Goal: Task Accomplishment & Management: Use online tool/utility

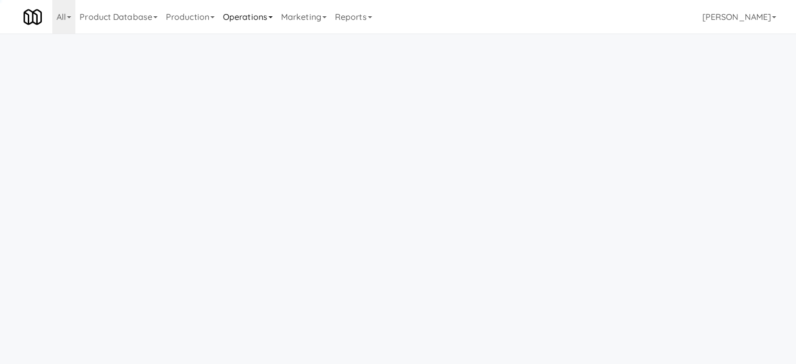
click at [254, 16] on link "Operations" at bounding box center [248, 17] width 58 height 34
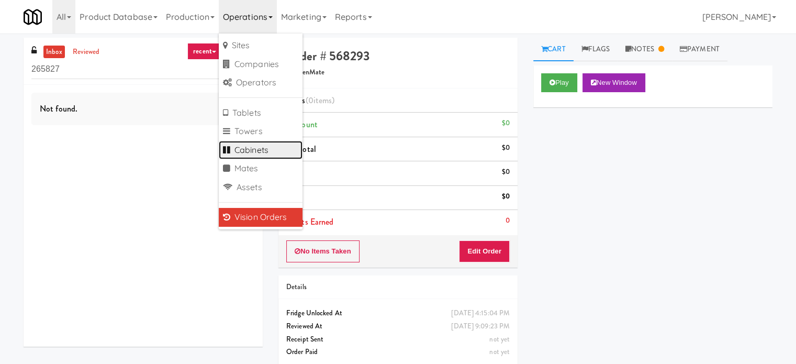
click at [251, 151] on link "Cabinets" at bounding box center [261, 150] width 84 height 19
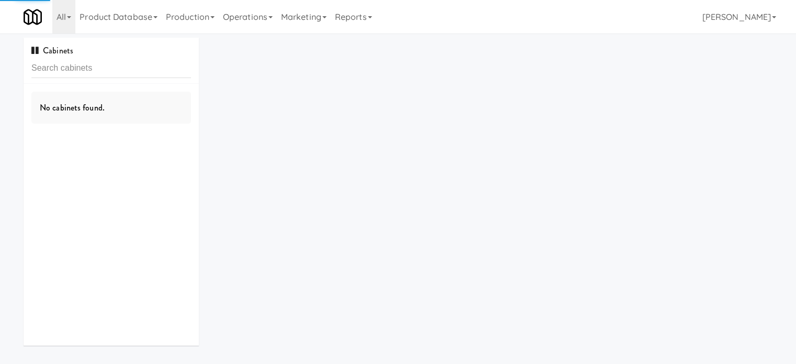
click at [136, 68] on input "text" at bounding box center [111, 68] width 160 height 19
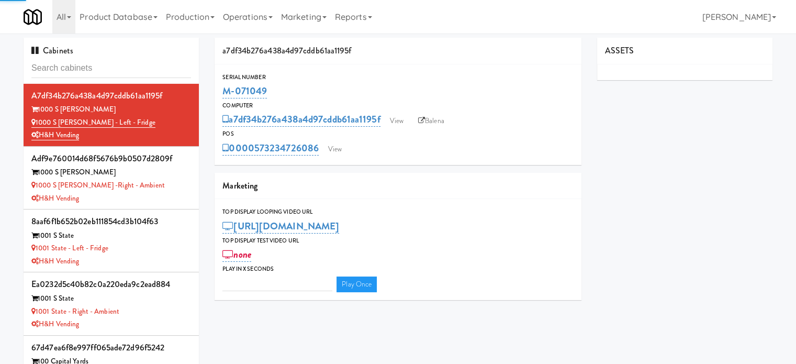
type input "3"
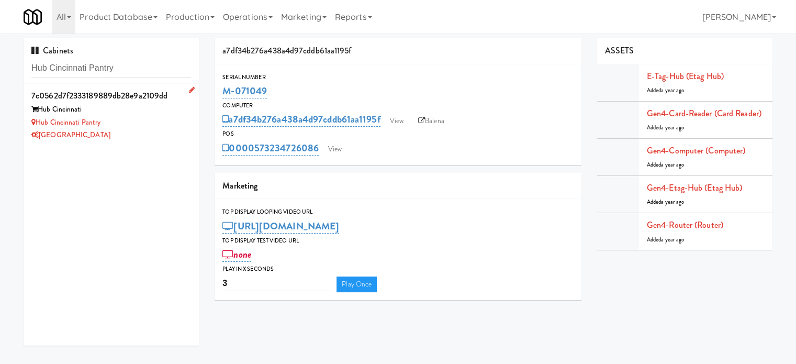
type input "Hub Cincinnati Pantry"
click at [166, 125] on div "Hub Cincinnati Pantry" at bounding box center [111, 122] width 160 height 13
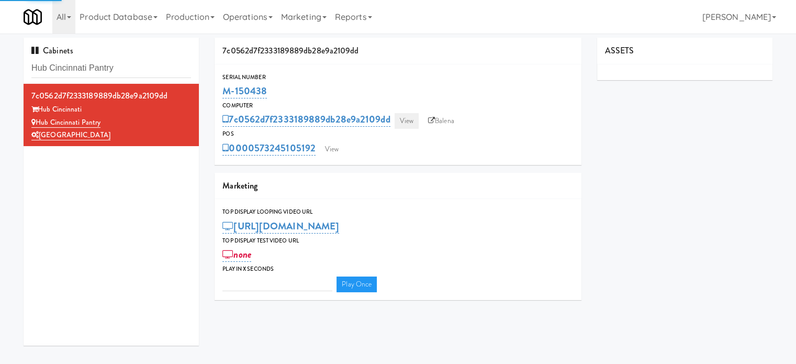
type input "3"
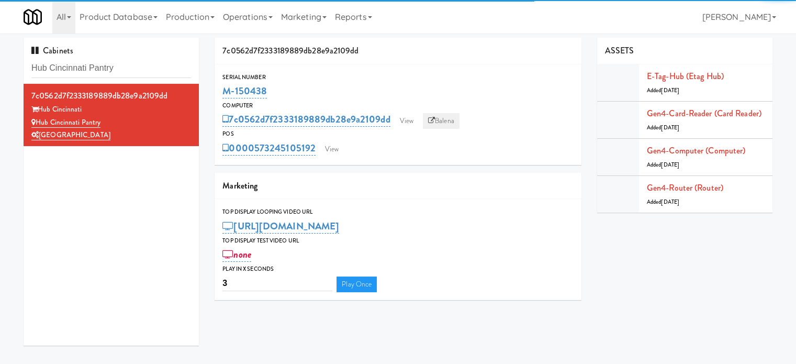
click at [444, 123] on link "Balena" at bounding box center [441, 121] width 37 height 16
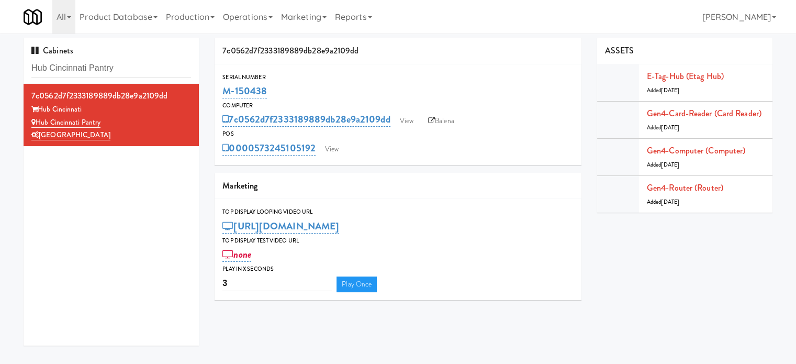
drag, startPoint x: 271, startPoint y: 88, endPoint x: 218, endPoint y: 98, distance: 53.7
click at [218, 98] on div "Serial Number M-150438" at bounding box center [398, 86] width 367 height 28
copy link "M-150438"
click at [333, 149] on link "View" at bounding box center [332, 149] width 24 height 16
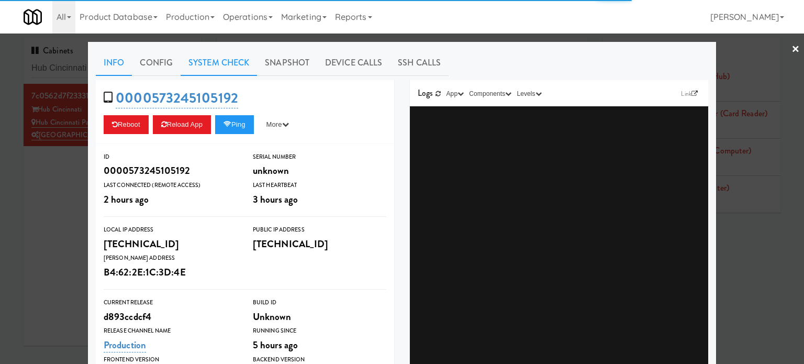
click at [220, 62] on link "System Check" at bounding box center [219, 63] width 76 height 26
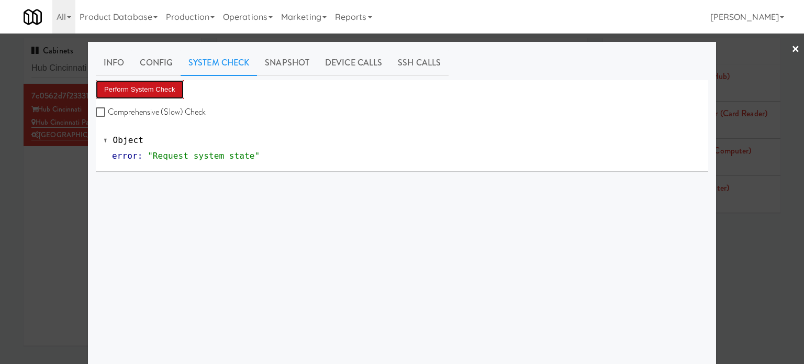
click at [154, 84] on button "Perform System Check" at bounding box center [140, 89] width 88 height 19
